Goal: Task Accomplishment & Management: Use online tool/utility

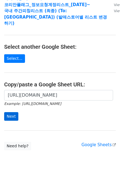
scroll to position [0, 132]
type input "[URL][DOMAIN_NAME]"
click at [10, 112] on input "Next" at bounding box center [11, 116] width 14 height 9
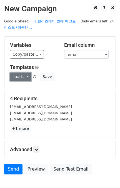
click at [22, 77] on link "Load..." at bounding box center [20, 77] width 21 height 9
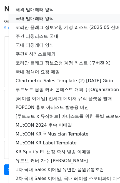
click at [33, 15] on link "국내 발매레터 양식" at bounding box center [98, 18] width 178 height 9
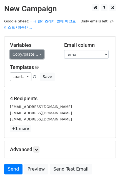
click at [26, 56] on link "Copy/paste..." at bounding box center [27, 54] width 34 height 9
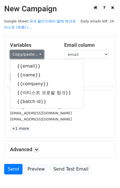
click at [25, 57] on link "Copy/paste..." at bounding box center [27, 54] width 34 height 9
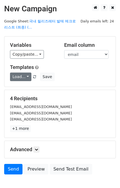
click at [21, 75] on div "Templates Load... 해외 발매레터 양식 국내 발매레터 양식 코리안 플래그 정보요청 계정 리스트 (2025.05 신버전) 주간 피칭…" at bounding box center [60, 72] width 108 height 17
click at [21, 75] on link "Load..." at bounding box center [20, 77] width 21 height 9
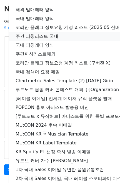
click at [37, 37] on link "주간 피칭리스트 국내" at bounding box center [98, 36] width 178 height 9
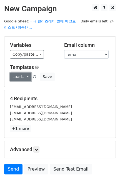
click at [25, 81] on link "Load..." at bounding box center [20, 77] width 21 height 9
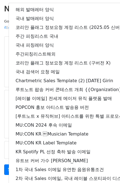
click at [5, 59] on div "Variables Copy/paste... {{email}} {{name}} {{company}} {{아티스트 프로필 링크}} {{batch …" at bounding box center [59, 62] width 111 height 50
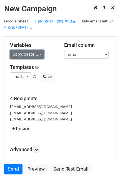
click at [16, 52] on link "Copy/paste..." at bounding box center [27, 54] width 34 height 9
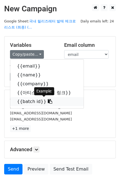
click at [26, 99] on link "{{batch id}}" at bounding box center [46, 101] width 73 height 9
